Goal: Communication & Community: Participate in discussion

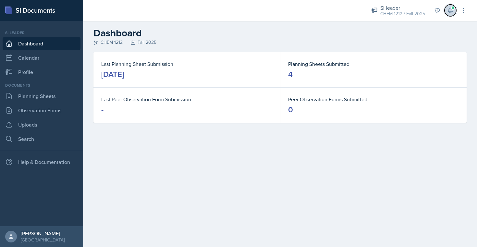
click at [447, 9] on icon at bounding box center [450, 10] width 6 height 6
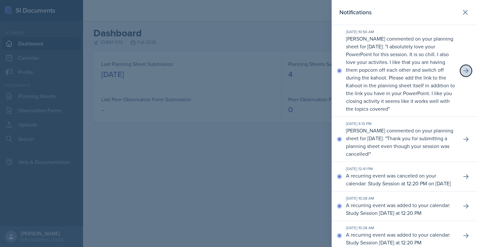
click at [463, 74] on button at bounding box center [466, 71] width 12 height 12
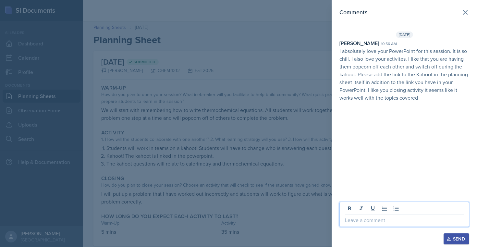
click at [370, 222] on p at bounding box center [404, 220] width 119 height 8
click at [455, 239] on div "Send" at bounding box center [455, 238] width 17 height 5
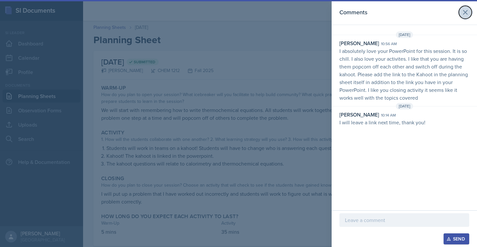
click at [466, 13] on icon at bounding box center [465, 12] width 4 height 4
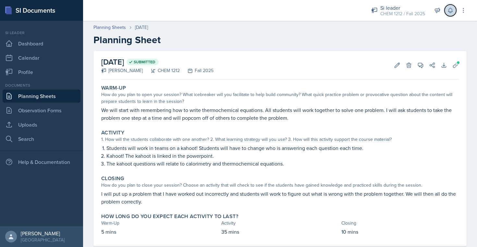
click at [452, 15] on button at bounding box center [450, 11] width 12 height 12
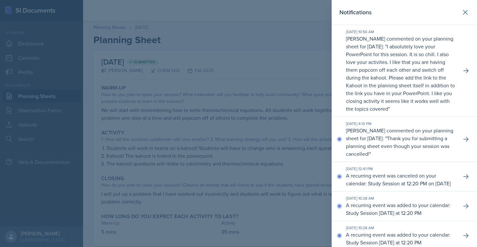
click at [398, 139] on p "[PERSON_NAME] commented on your planning sheet for [DATE]: " Thank you for subm…" at bounding box center [401, 141] width 110 height 31
click at [459, 140] on div "[DATE] 4:13 PM [PERSON_NAME] commented on your planning sheet for [DATE]: " Tha…" at bounding box center [403, 139] width 145 height 45
click at [464, 140] on icon at bounding box center [465, 139] width 6 height 6
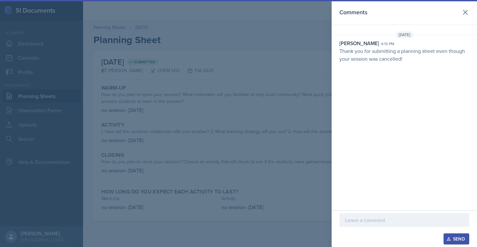
click at [374, 219] on p at bounding box center [404, 220] width 119 height 8
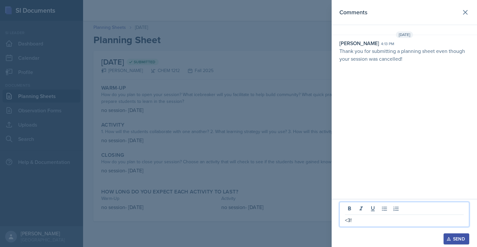
click at [451, 240] on div "Send" at bounding box center [455, 238] width 17 height 5
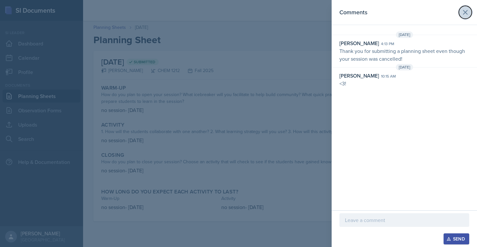
click at [468, 15] on icon at bounding box center [465, 12] width 8 height 8
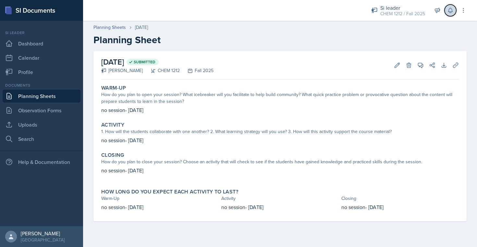
click at [444, 10] on button at bounding box center [450, 11] width 12 height 12
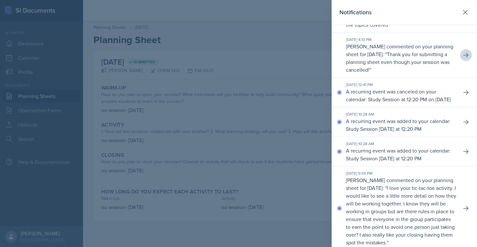
scroll to position [83, 0]
click at [465, 213] on button at bounding box center [466, 209] width 12 height 12
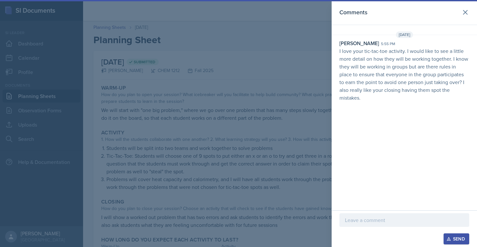
click at [381, 220] on p at bounding box center [404, 220] width 119 height 8
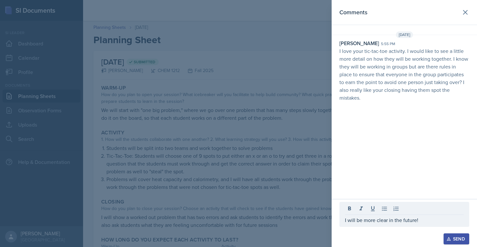
click at [454, 236] on div "Send" at bounding box center [455, 238] width 17 height 5
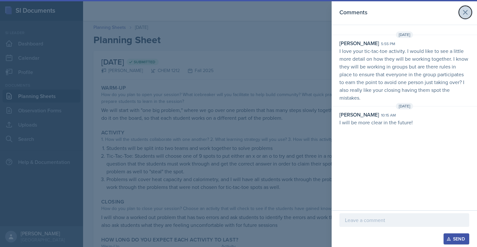
click at [467, 12] on icon at bounding box center [465, 12] width 8 height 8
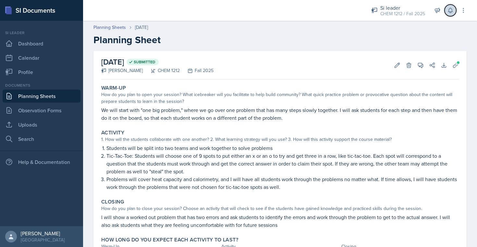
click at [448, 10] on icon at bounding box center [450, 10] width 4 height 5
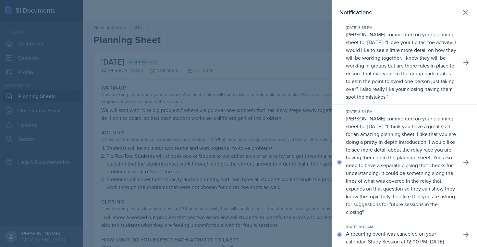
scroll to position [230, 0]
click at [464, 165] on icon at bounding box center [465, 162] width 6 height 6
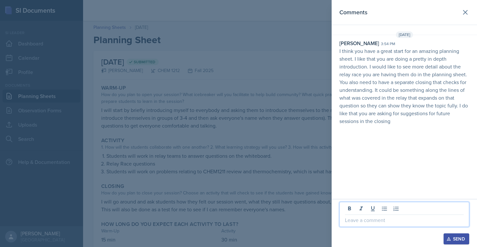
click at [390, 221] on p at bounding box center [404, 220] width 119 height 8
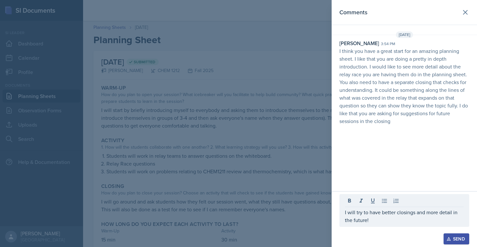
click at [456, 241] on div "Send" at bounding box center [455, 238] width 17 height 5
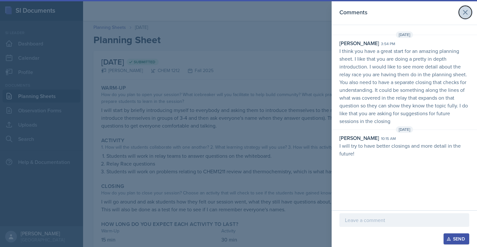
click at [468, 12] on icon at bounding box center [465, 12] width 8 height 8
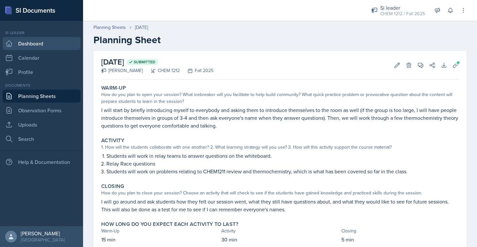
click at [33, 49] on link "Dashboard" at bounding box center [42, 43] width 78 height 13
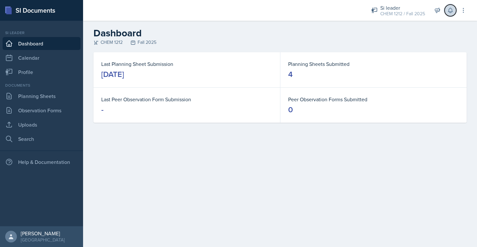
click at [451, 9] on icon at bounding box center [450, 10] width 6 height 6
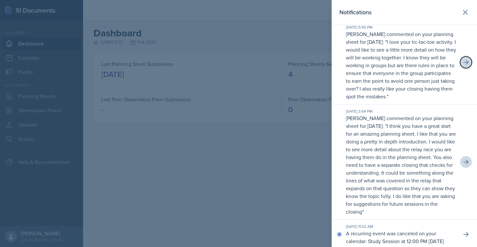
click at [469, 68] on button at bounding box center [466, 62] width 12 height 12
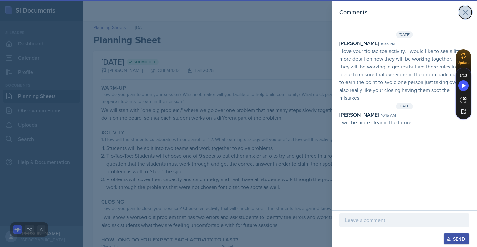
click at [467, 9] on icon at bounding box center [465, 12] width 8 height 8
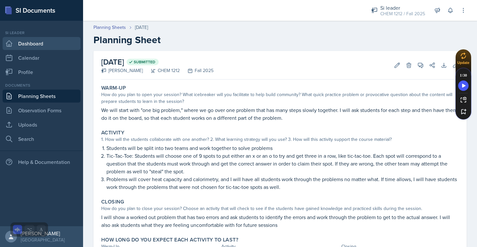
click at [36, 41] on link "Dashboard" at bounding box center [42, 43] width 78 height 13
